Goal: Task Accomplishment & Management: Complete application form

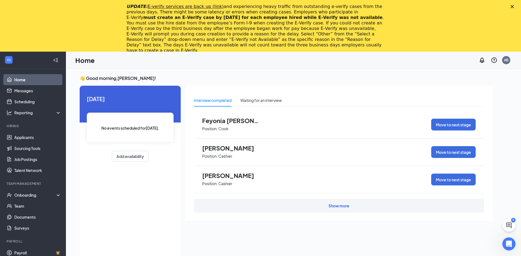
click at [514, 7] on polygon "Close" at bounding box center [511, 6] width 3 height 3
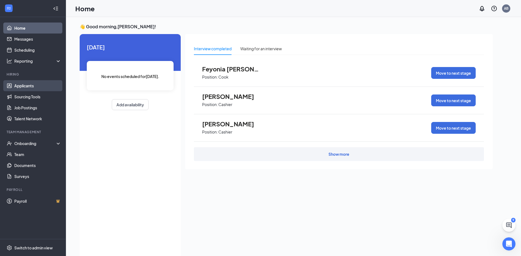
click at [22, 87] on link "Applicants" at bounding box center [37, 85] width 47 height 11
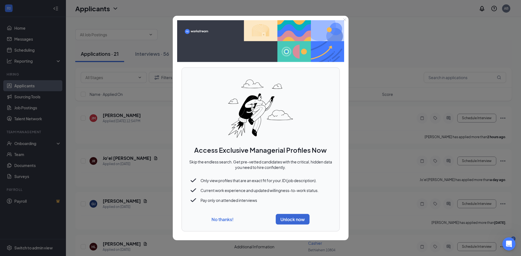
click at [223, 219] on button "No thanks!" at bounding box center [222, 219] width 22 height 6
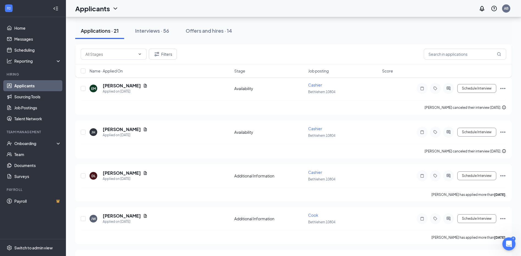
scroll to position [94, 0]
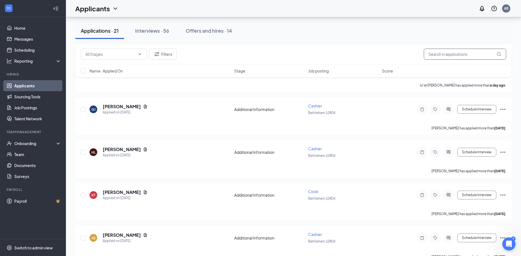
click at [443, 53] on input "text" at bounding box center [465, 54] width 82 height 11
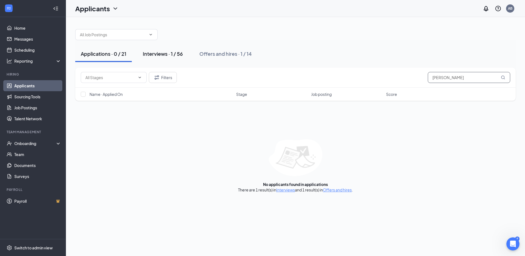
type input "[PERSON_NAME]"
click at [172, 55] on div "Interviews · 1 / 56" at bounding box center [163, 53] width 40 height 7
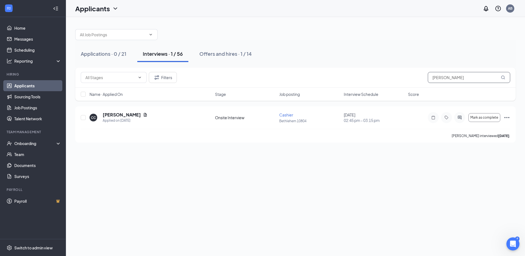
click at [445, 80] on input "[PERSON_NAME]" at bounding box center [469, 77] width 82 height 11
type input "C"
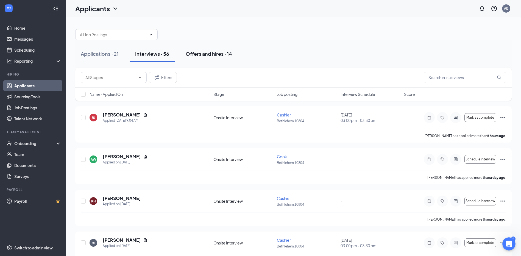
click at [217, 52] on div "Offers and hires · 14" at bounding box center [209, 53] width 46 height 7
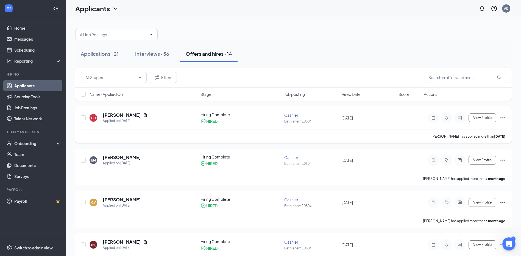
click at [505, 118] on icon "Ellipses" at bounding box center [502, 118] width 7 height 7
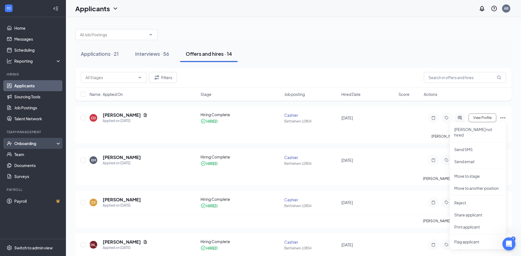
click at [25, 145] on div "Onboarding" at bounding box center [35, 143] width 42 height 5
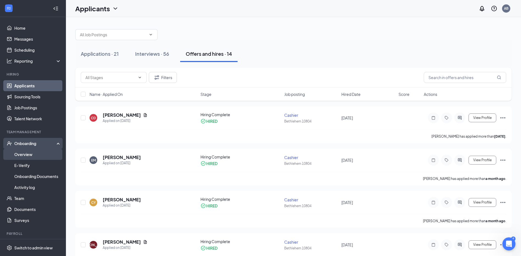
click at [25, 155] on link "Overview" at bounding box center [37, 154] width 47 height 11
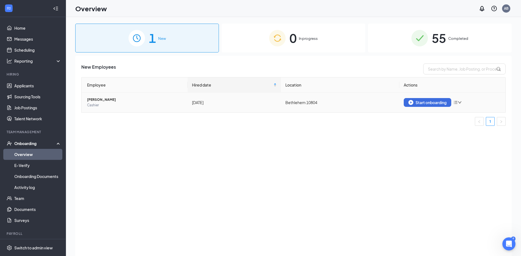
click at [459, 101] on icon "down" at bounding box center [460, 102] width 4 height 4
click at [358, 142] on div "New Employees Employee Hired date Location Actions [PERSON_NAME] [DATE] [GEOGRA…" at bounding box center [293, 163] width 436 height 214
click at [317, 45] on div "0 In progress" at bounding box center [294, 38] width 144 height 29
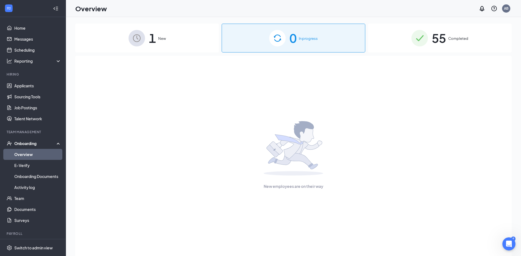
click at [408, 36] on div "55 Completed" at bounding box center [440, 38] width 144 height 29
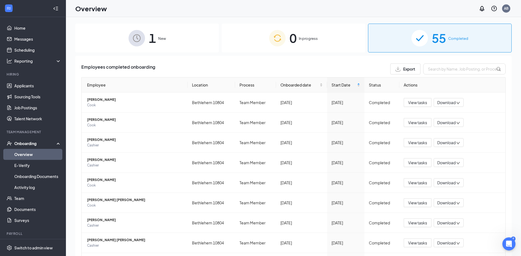
click at [191, 43] on div "1 New" at bounding box center [147, 38] width 144 height 29
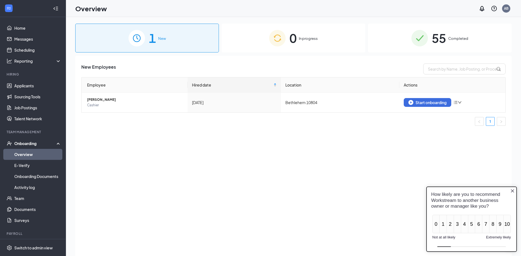
click at [513, 193] on icon "Close button" at bounding box center [512, 191] width 4 height 4
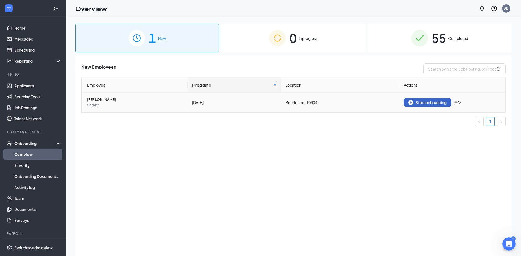
click at [426, 102] on div "Start onboarding" at bounding box center [427, 102] width 38 height 5
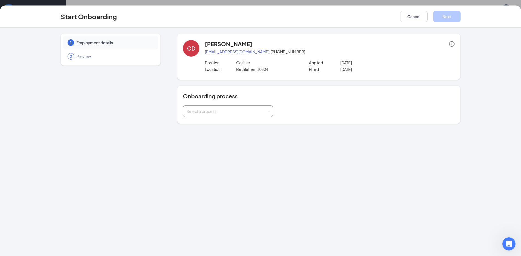
click at [255, 116] on div "Select a process" at bounding box center [227, 111] width 83 height 11
click at [213, 134] on li "Team Member" at bounding box center [228, 133] width 90 height 10
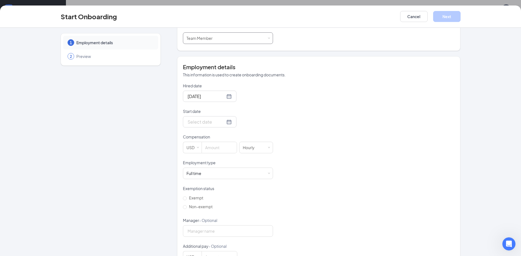
scroll to position [82, 0]
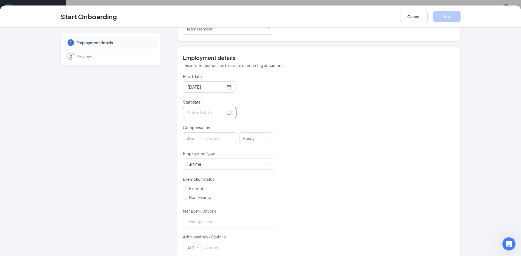
click at [224, 115] on div at bounding box center [210, 112] width 44 height 7
type input "[DATE]"
click at [219, 161] on div "15" at bounding box center [220, 161] width 7 height 7
click at [213, 139] on input at bounding box center [219, 138] width 35 height 11
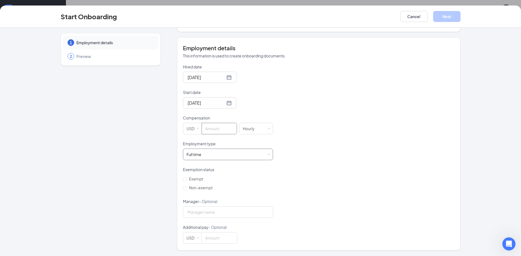
click at [197, 153] on div "Full time" at bounding box center [193, 154] width 15 height 5
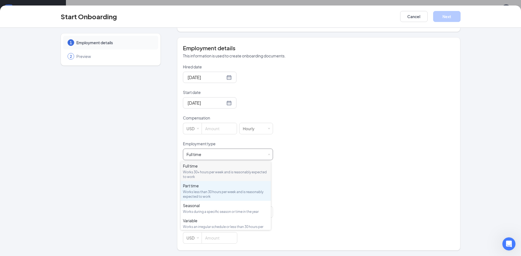
click at [201, 188] on div "Part time" at bounding box center [226, 185] width 86 height 5
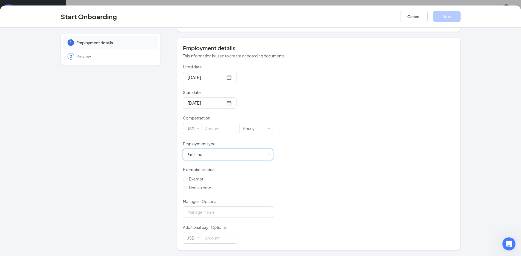
click at [214, 135] on form "Hired date [DATE] Start date [DATE] [DATE] Su Mo Tu We Th Fr Sa 28 29 30 1 2 3 …" at bounding box center [228, 154] width 90 height 180
drag, startPoint x: 214, startPoint y: 135, endPoint x: 213, endPoint y: 130, distance: 4.3
click at [212, 131] on input at bounding box center [219, 128] width 35 height 11
click at [213, 130] on input at bounding box center [219, 128] width 35 height 11
click at [211, 131] on input at bounding box center [219, 128] width 35 height 11
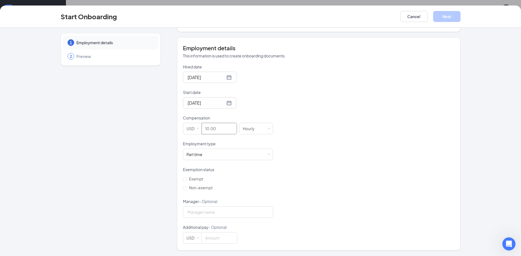
type input "10"
click at [353, 108] on div "Hired date [DATE] Start date [DATE] [DATE] Su Mo Tu We Th Fr Sa 28 29 30 1 2 3 …" at bounding box center [319, 154] width 272 height 180
click at [191, 188] on span "Non-exempt" at bounding box center [201, 187] width 28 height 5
click at [187, 188] on input "Non-exempt" at bounding box center [185, 188] width 4 height 4
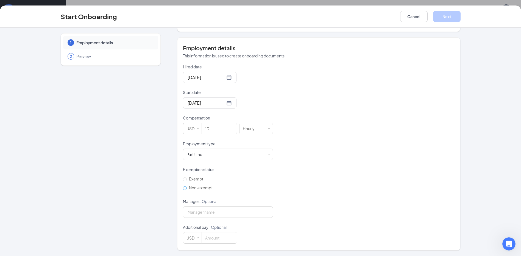
radio input "true"
click at [211, 211] on input "Manager - Optional" at bounding box center [228, 212] width 90 height 12
click at [372, 124] on div "Hired date [DATE] Start date [DATE] [DATE] Su Mo Tu We Th Fr Sa 28 29 30 1 2 3 …" at bounding box center [319, 154] width 272 height 180
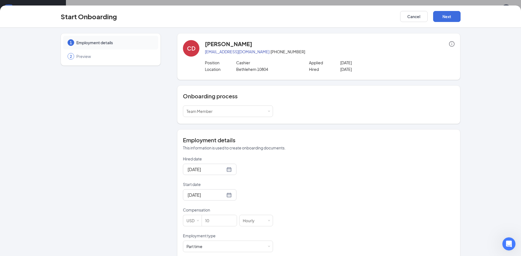
scroll to position [92, 0]
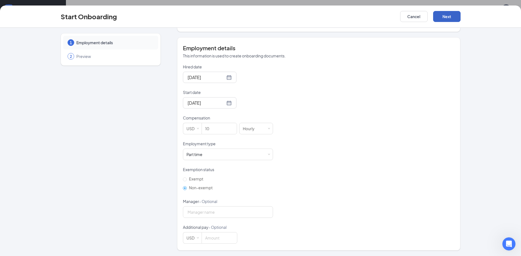
click at [456, 16] on button "Next" at bounding box center [446, 16] width 27 height 11
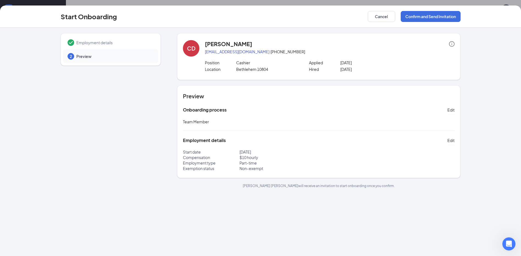
scroll to position [0, 0]
click at [441, 16] on button "Confirm and Send Invitation" at bounding box center [431, 16] width 60 height 11
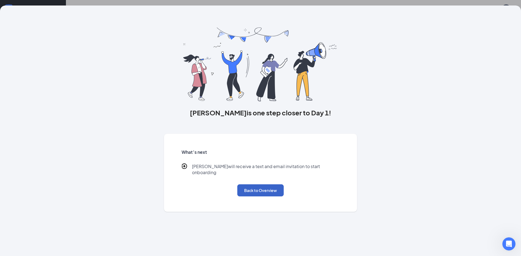
click at [269, 189] on button "Back to Overview" at bounding box center [260, 190] width 46 height 12
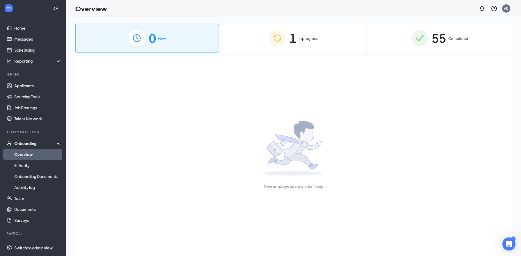
click at [298, 43] on div "1 In progress" at bounding box center [294, 38] width 144 height 29
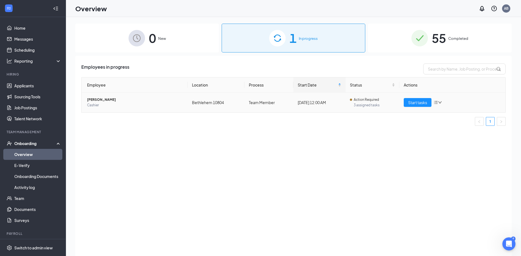
click at [439, 105] on div "Start tasks" at bounding box center [452, 102] width 97 height 9
click at [441, 102] on icon "down" at bounding box center [440, 102] width 4 height 4
click at [391, 118] on ul "1" at bounding box center [293, 121] width 424 height 9
drag, startPoint x: 202, startPoint y: 101, endPoint x: 100, endPoint y: 101, distance: 102.1
click at [201, 101] on td "Bethlehem 10804" at bounding box center [216, 103] width 57 height 20
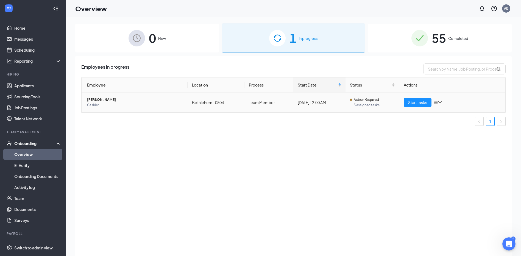
click at [94, 99] on span "[PERSON_NAME]" at bounding box center [135, 99] width 96 height 5
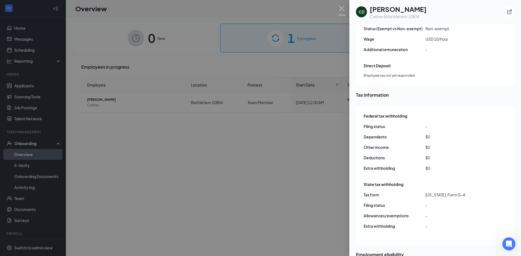
scroll to position [445, 0]
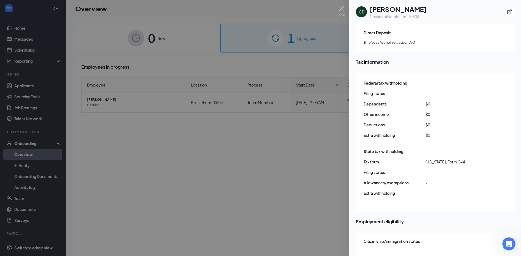
click at [301, 160] on div at bounding box center [260, 128] width 521 height 256
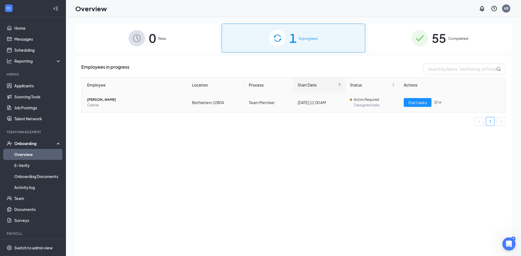
click at [107, 98] on span "[PERSON_NAME]" at bounding box center [135, 99] width 96 height 5
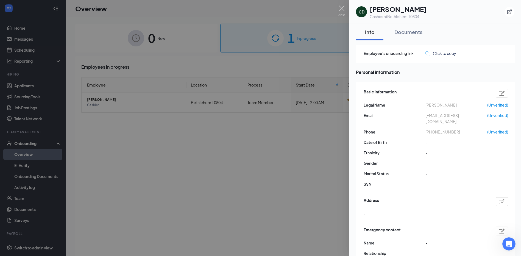
click at [324, 136] on div at bounding box center [260, 128] width 521 height 256
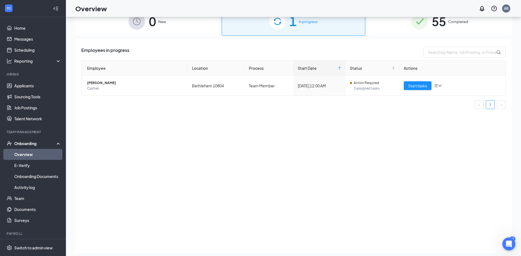
scroll to position [25, 0]
